Goal: Information Seeking & Learning: Learn about a topic

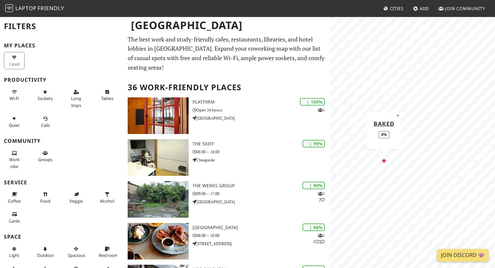
click at [385, 163] on div "Map marker" at bounding box center [384, 161] width 8 height 8
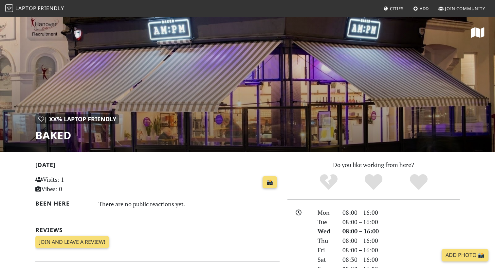
click at [415, 81] on div "| XX% Laptop Friendly Baked" at bounding box center [247, 84] width 495 height 136
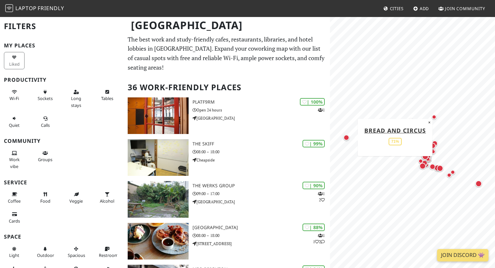
click at [346, 137] on div "Map marker" at bounding box center [346, 138] width 6 height 6
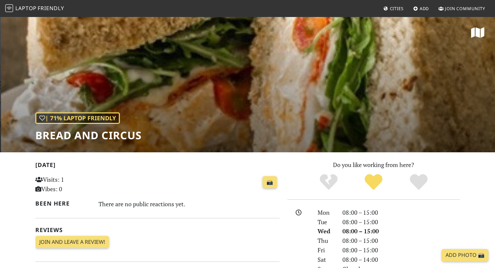
click at [426, 79] on div "| 71% Laptop Friendly Bread and Circus" at bounding box center [247, 84] width 495 height 136
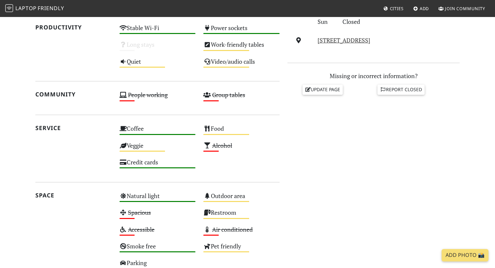
scroll to position [292, 0]
